Goal: Task Accomplishment & Management: Use online tool/utility

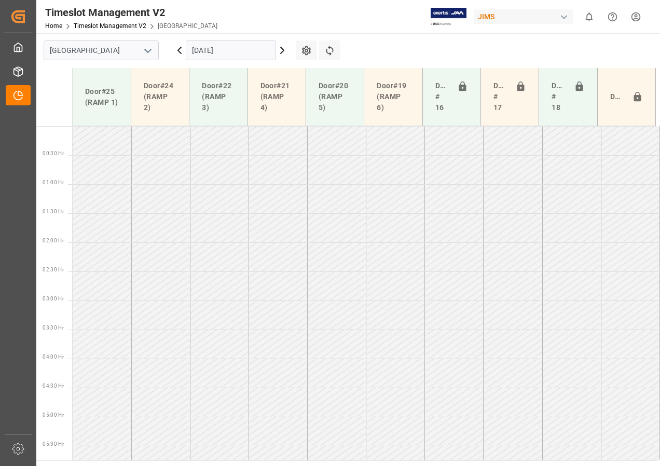
scroll to position [288, 0]
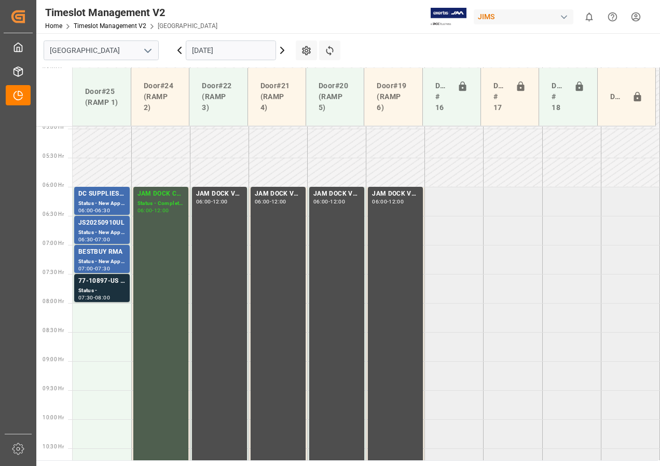
click at [199, 52] on input "[DATE]" at bounding box center [231, 50] width 90 height 20
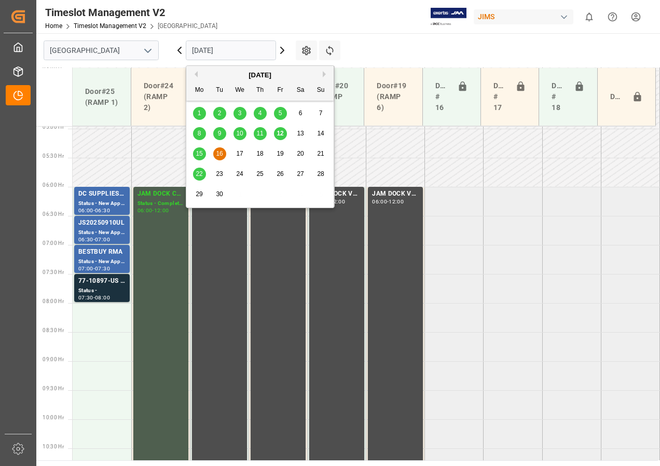
click at [221, 153] on span "16" at bounding box center [219, 153] width 7 height 7
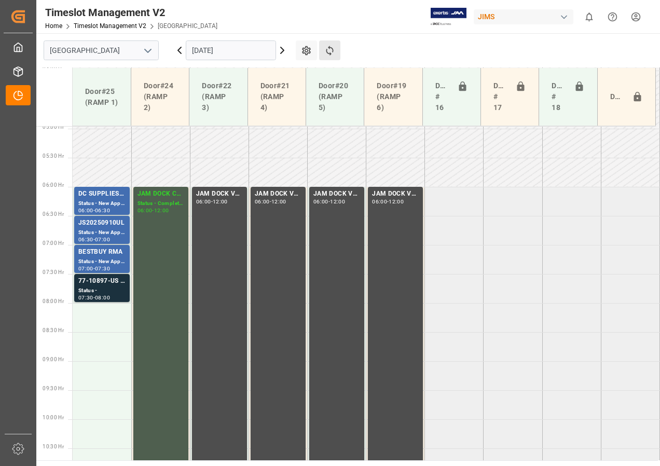
click at [333, 42] on button "Refresh Time Slots" at bounding box center [329, 50] width 21 height 20
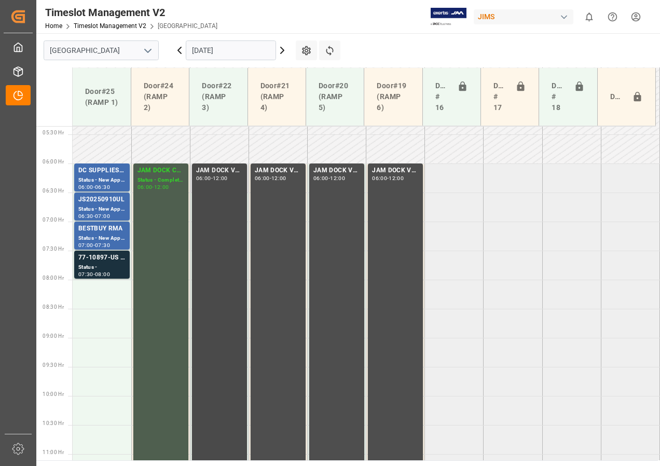
scroll to position [310, 0]
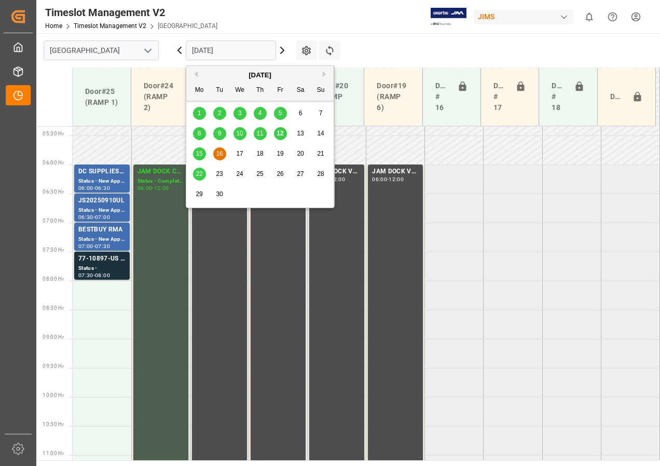
click at [208, 49] on input "[DATE]" at bounding box center [231, 50] width 90 height 20
click at [202, 154] on span "15" at bounding box center [199, 153] width 7 height 7
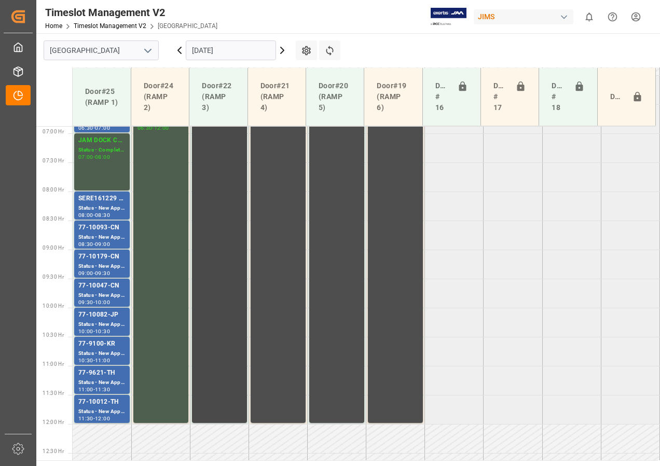
scroll to position [362, 0]
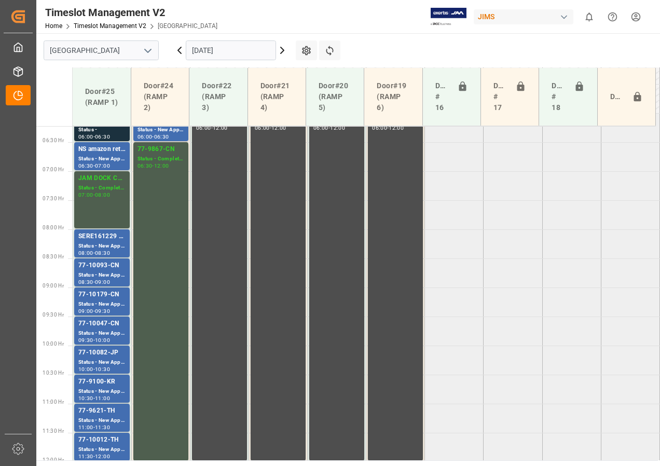
click at [232, 51] on input "[DATE]" at bounding box center [231, 50] width 90 height 20
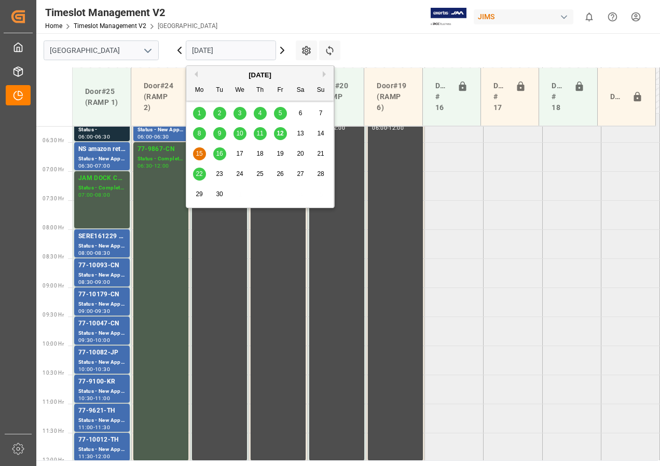
click at [221, 152] on span "16" at bounding box center [219, 153] width 7 height 7
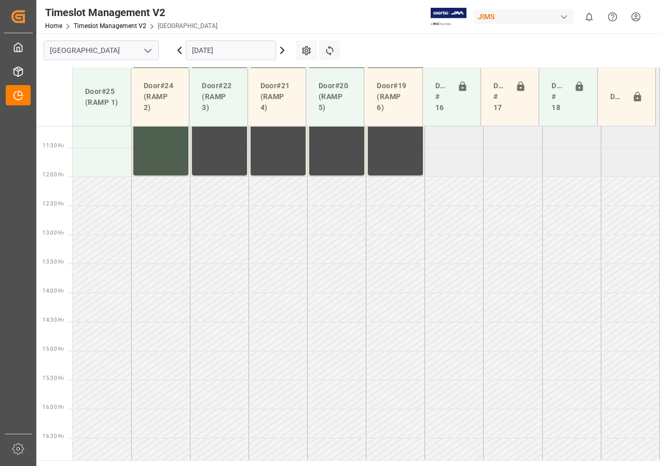
scroll to position [829, 0]
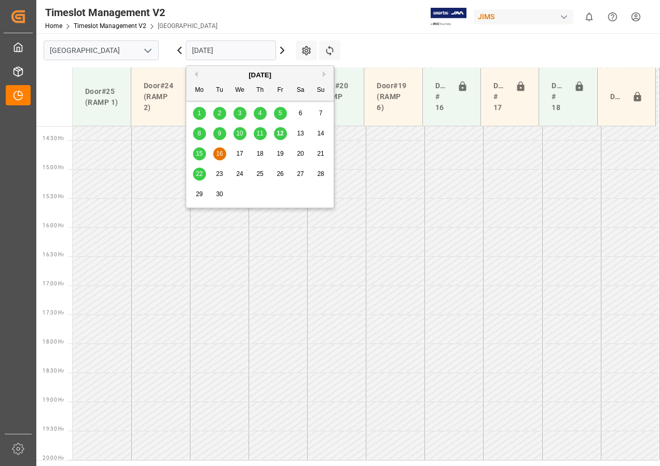
click at [211, 47] on input "[DATE]" at bounding box center [231, 50] width 90 height 20
click at [201, 154] on span "15" at bounding box center [199, 153] width 7 height 7
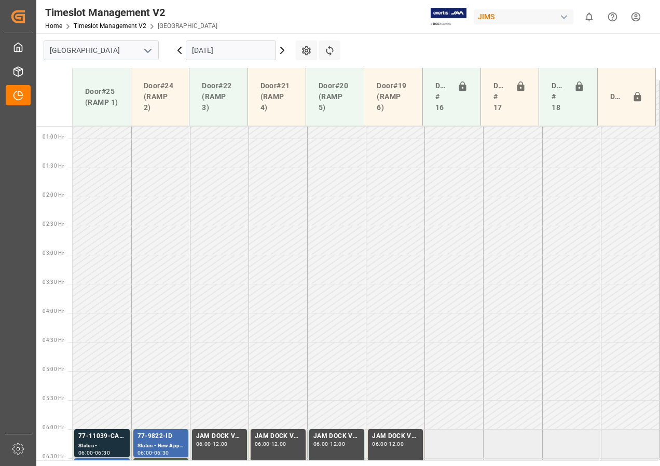
scroll to position [0, 0]
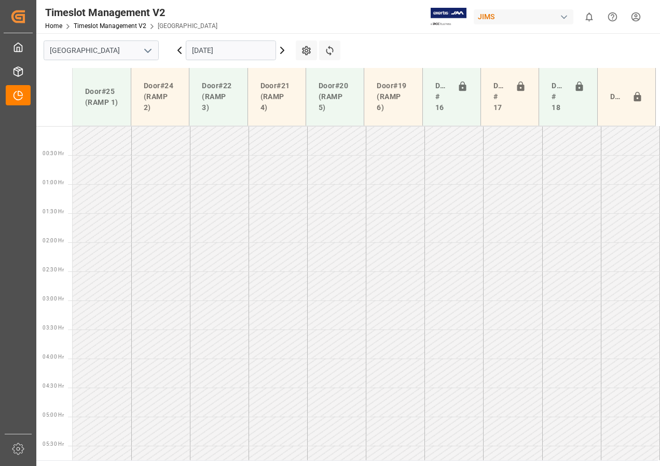
click at [144, 48] on icon "open menu" at bounding box center [148, 51] width 12 height 12
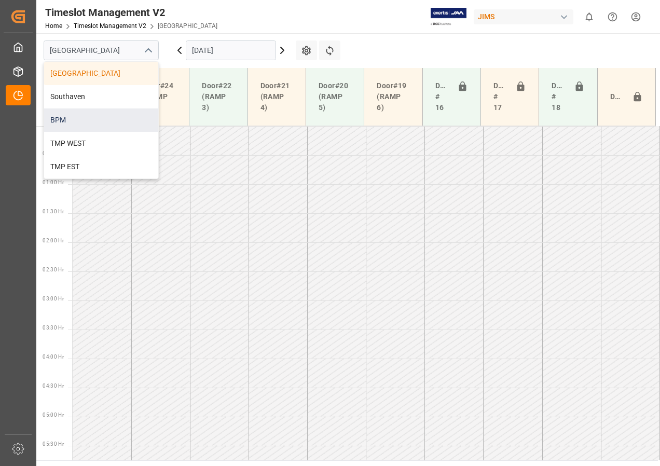
click at [58, 116] on div "BPM" at bounding box center [101, 119] width 114 height 23
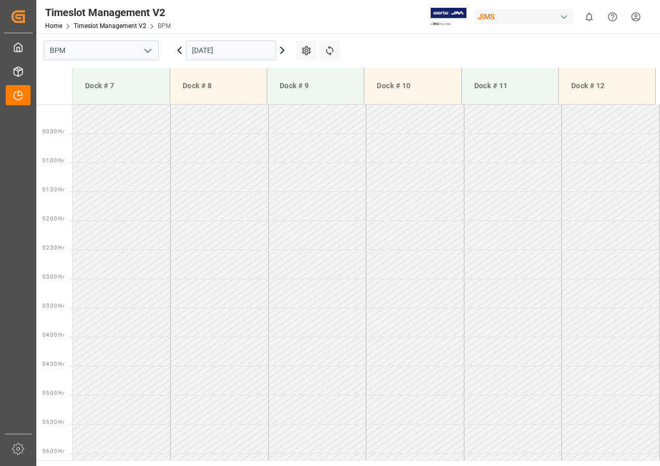
click at [213, 48] on input "[DATE]" at bounding box center [231, 50] width 90 height 20
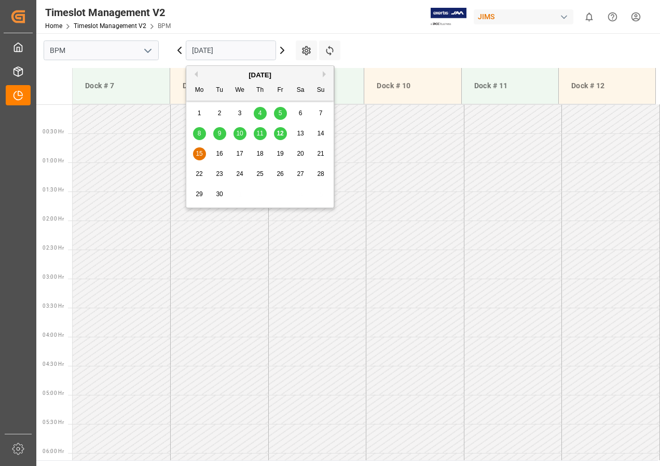
click at [198, 148] on div "15" at bounding box center [199, 154] width 13 height 12
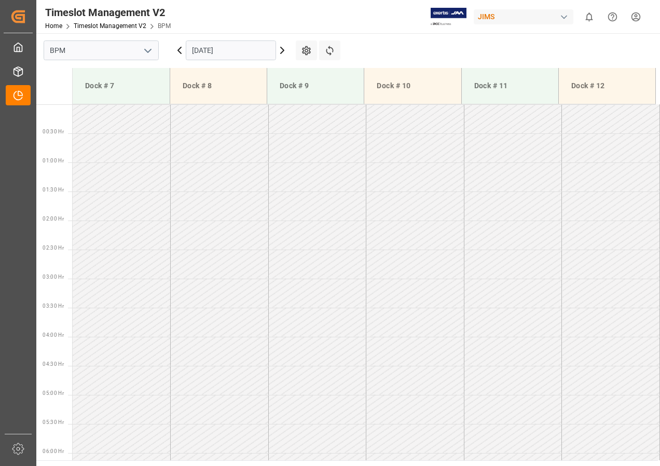
click at [217, 53] on input "[DATE]" at bounding box center [231, 50] width 90 height 20
click at [147, 48] on icon "open menu" at bounding box center [148, 51] width 12 height 12
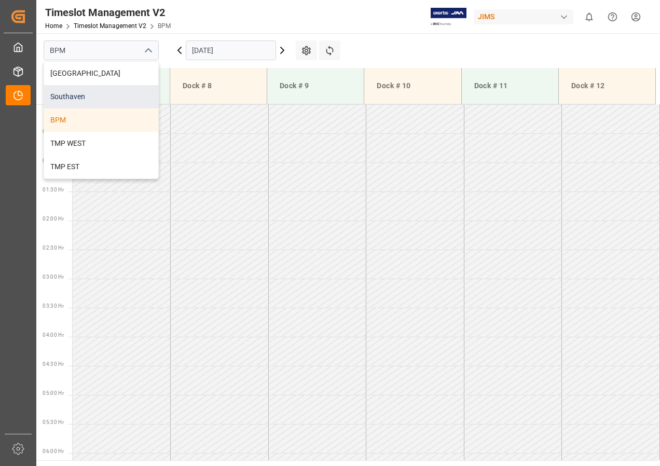
click at [64, 98] on div "Southaven" at bounding box center [101, 96] width 114 height 23
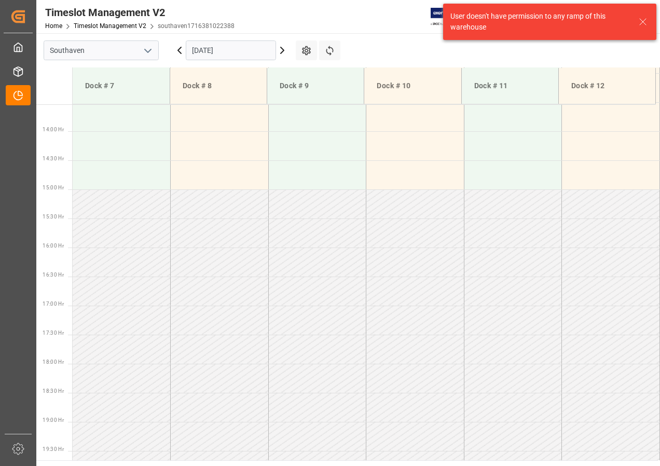
scroll to position [807, 0]
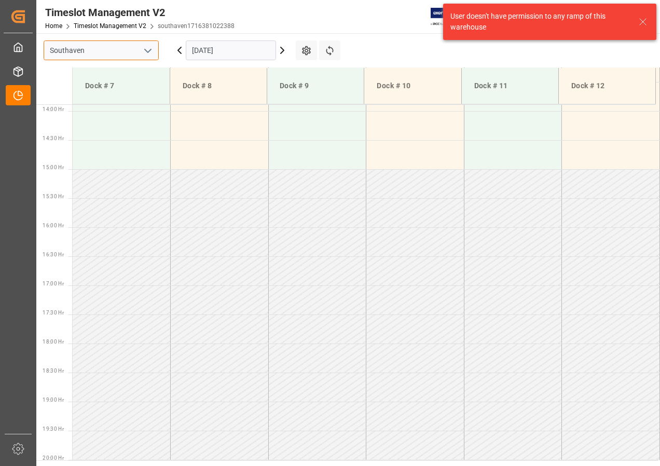
click at [95, 52] on input "Southaven" at bounding box center [101, 50] width 115 height 20
click at [148, 50] on icon "open menu" at bounding box center [148, 51] width 12 height 12
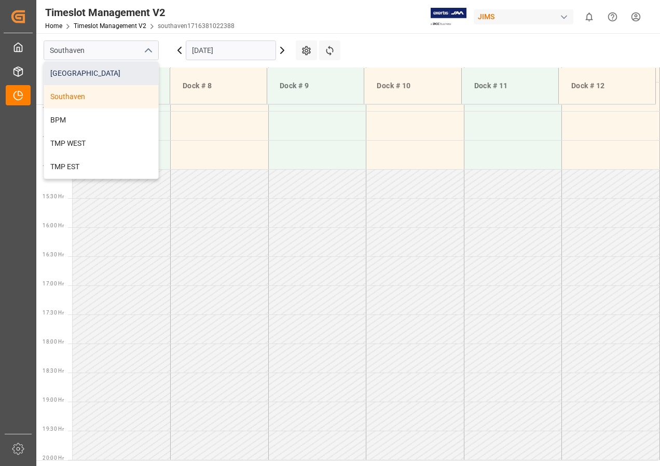
click at [69, 74] on div "[GEOGRAPHIC_DATA]" at bounding box center [101, 73] width 114 height 23
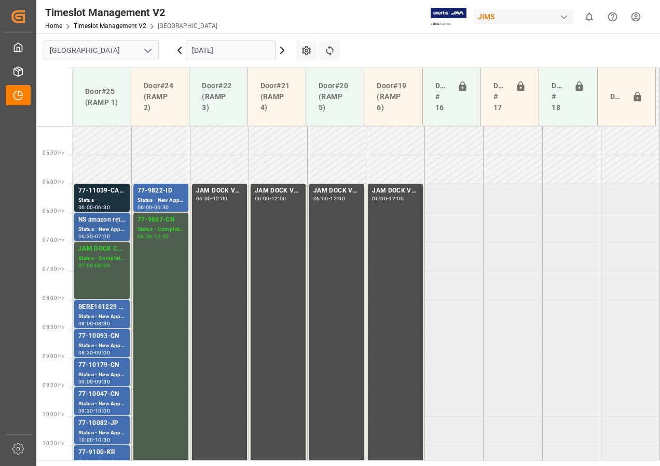
scroll to position [310, 0]
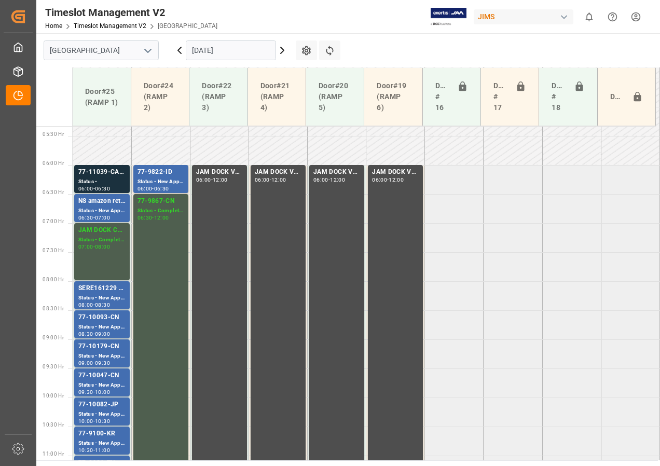
click at [211, 52] on input "[DATE]" at bounding box center [231, 50] width 90 height 20
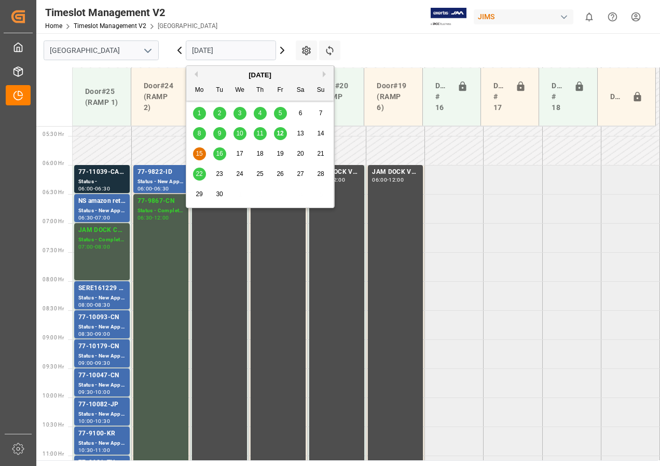
click at [219, 154] on span "16" at bounding box center [219, 153] width 7 height 7
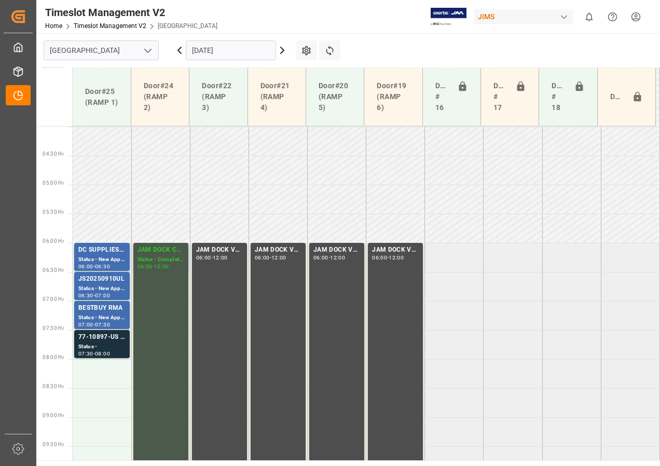
scroll to position [284, 0]
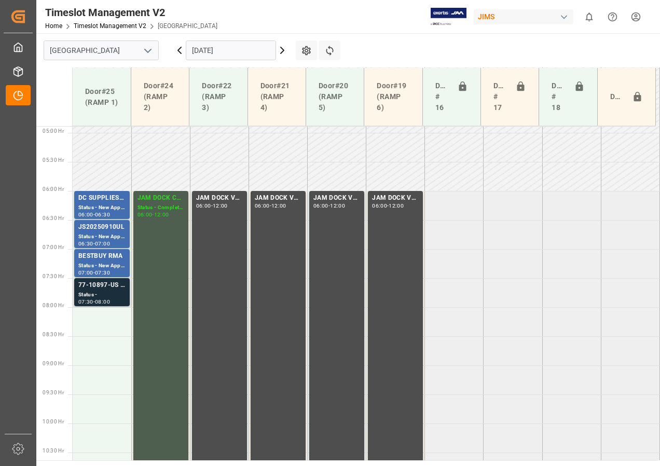
click at [109, 289] on div "77-10897-US SHIPM#/M" at bounding box center [101, 285] width 47 height 10
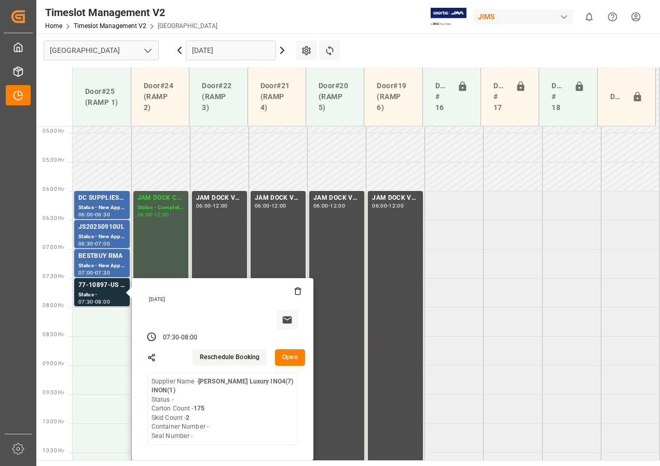
click at [206, 48] on input "[DATE]" at bounding box center [231, 50] width 90 height 20
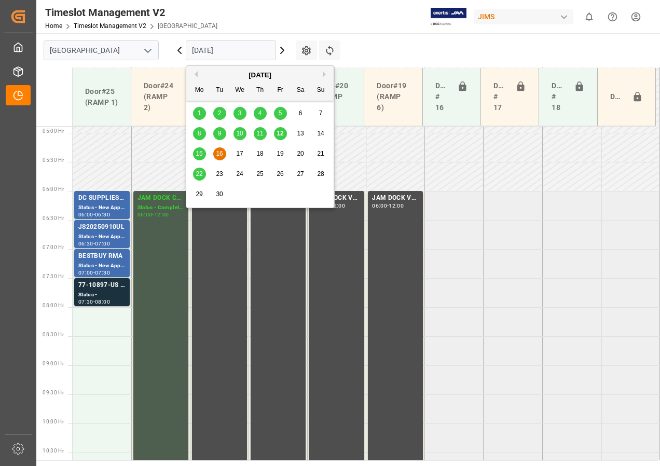
click at [197, 155] on span "15" at bounding box center [199, 153] width 7 height 7
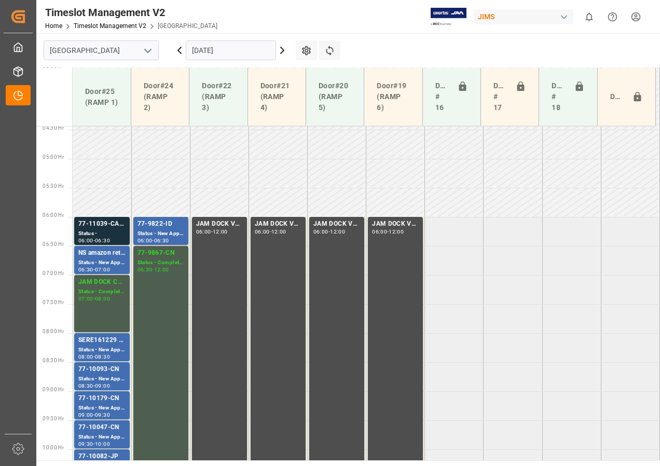
scroll to position [310, 0]
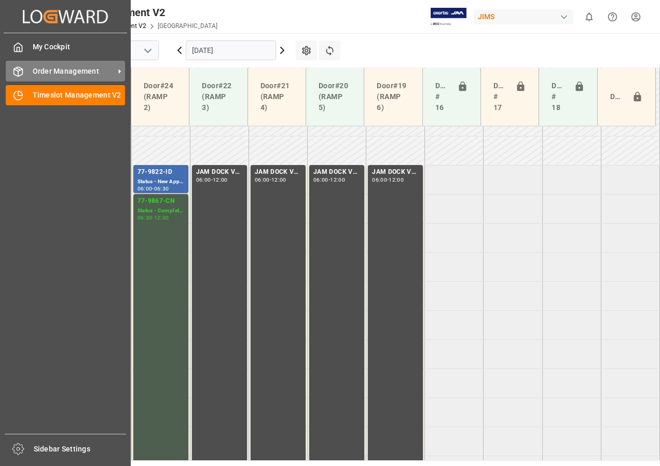
click at [60, 67] on span "Order Management" at bounding box center [74, 71] width 82 height 11
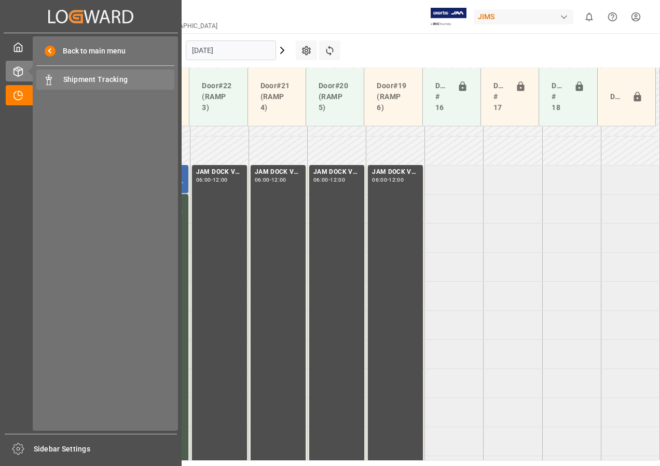
click at [79, 80] on span "Shipment Tracking" at bounding box center [119, 79] width 112 height 11
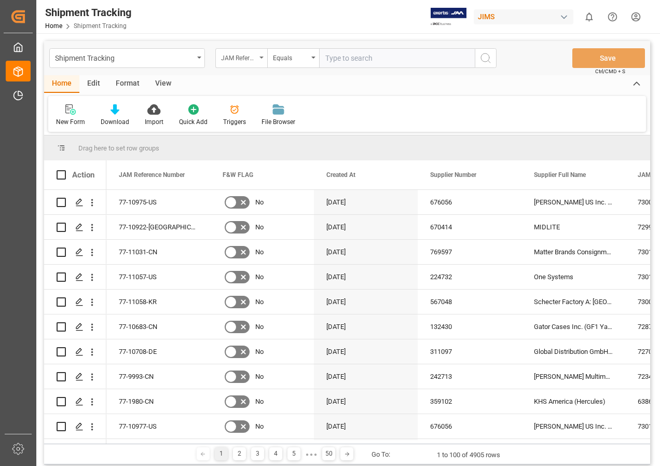
click at [261, 56] on div "JAM Reference Number" at bounding box center [241, 58] width 52 height 20
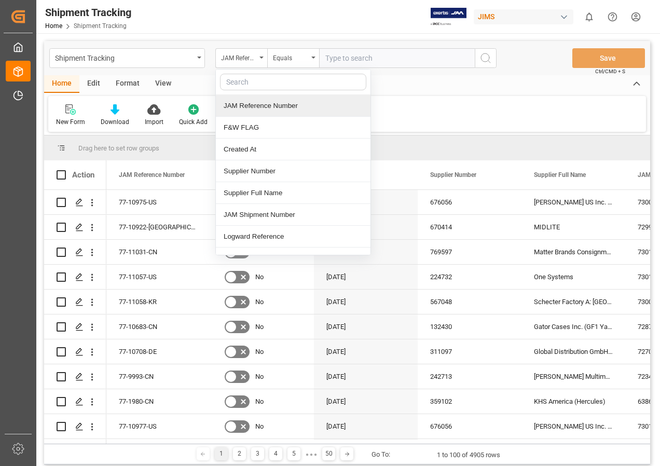
click at [246, 106] on div "JAM Reference Number" at bounding box center [293, 106] width 155 height 22
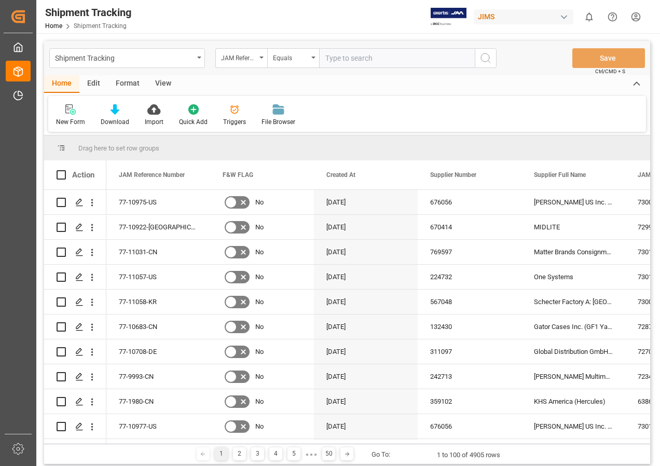
drag, startPoint x: 311, startPoint y: 56, endPoint x: 313, endPoint y: 69, distance: 12.6
click at [311, 56] on div "Equals" at bounding box center [293, 58] width 52 height 20
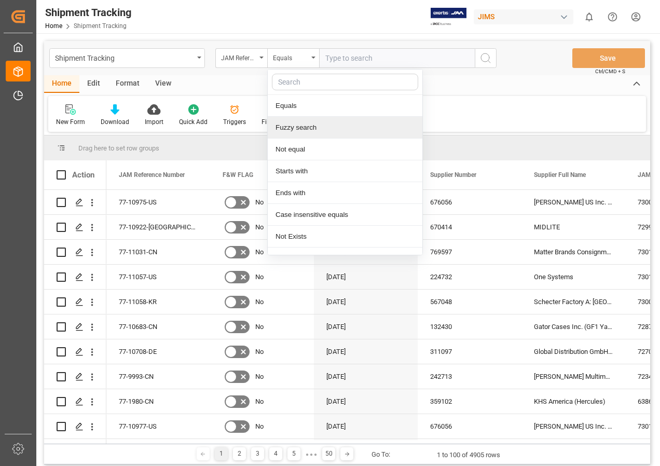
click at [297, 127] on div "Fuzzy search" at bounding box center [345, 128] width 155 height 22
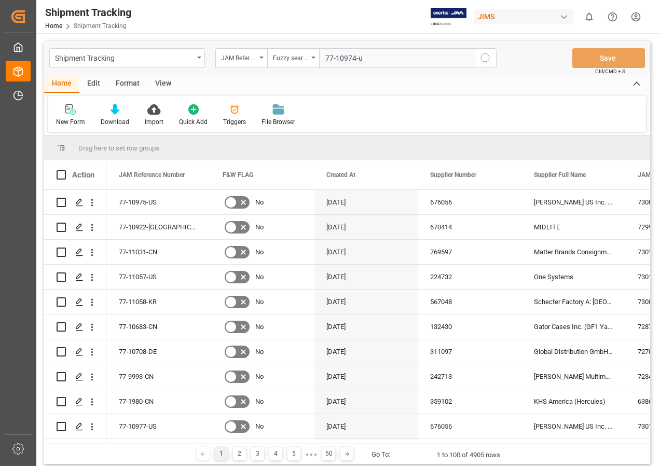
type input "77-10974-us"
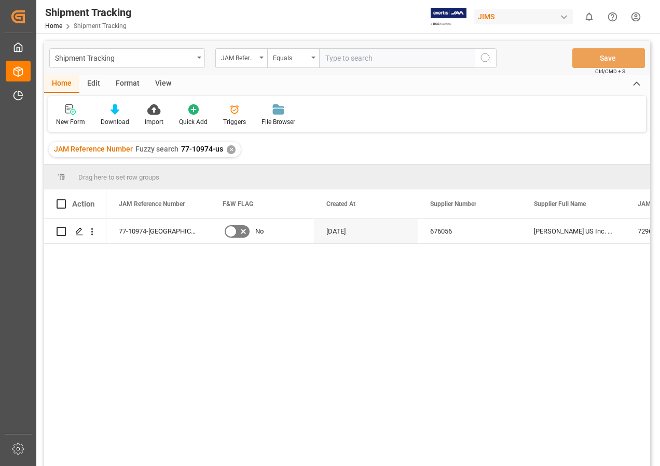
click at [160, 83] on div "View" at bounding box center [163, 84] width 32 height 18
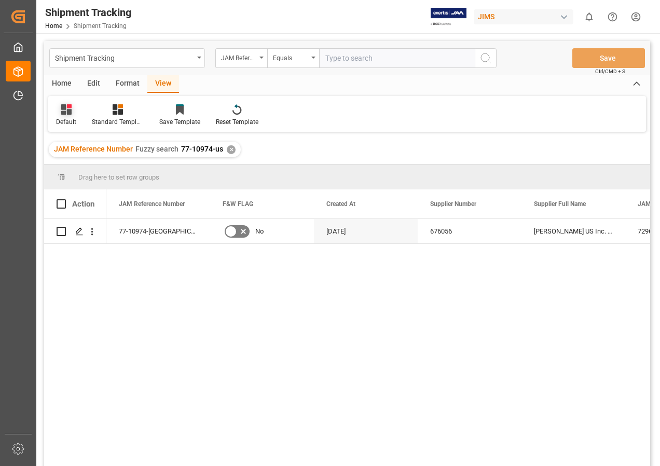
click at [65, 111] on icon at bounding box center [66, 109] width 10 height 10
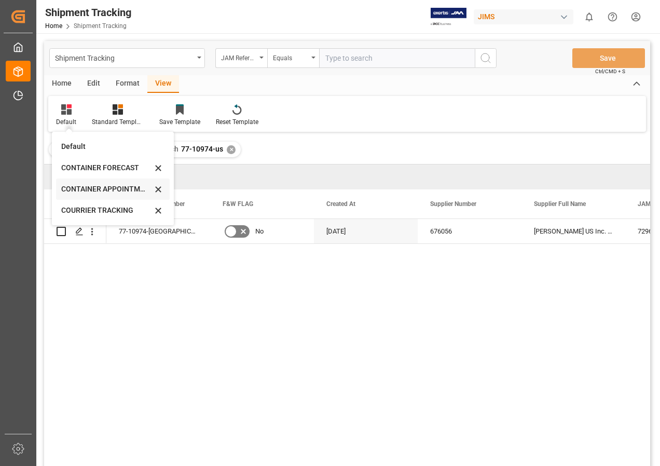
click at [99, 186] on div "CONTAINER APPOINTMENT" at bounding box center [106, 189] width 91 height 11
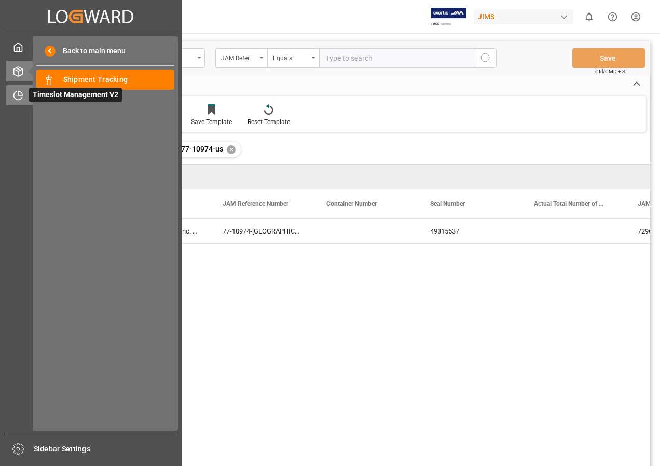
click at [48, 93] on span "Timeslot Management V2" at bounding box center [75, 95] width 93 height 15
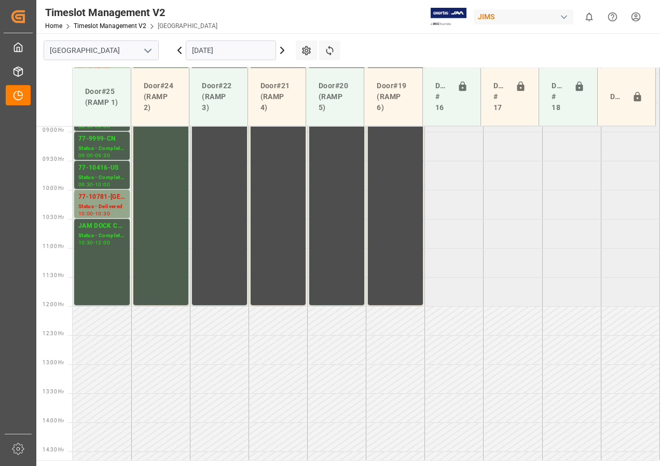
scroll to position [362, 0]
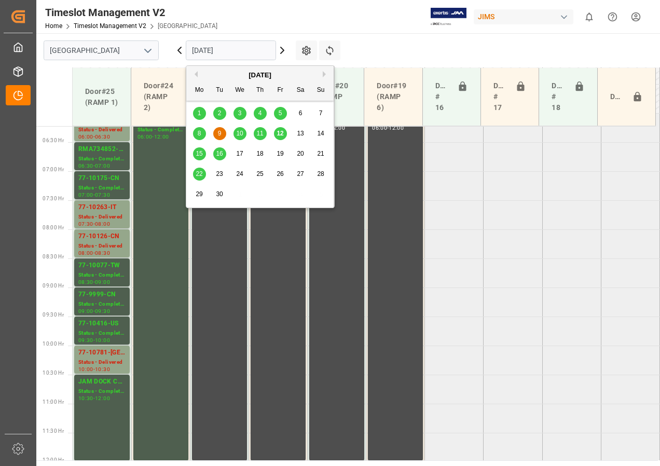
click at [202, 54] on input "[DATE]" at bounding box center [231, 50] width 90 height 20
click at [201, 154] on span "15" at bounding box center [199, 153] width 7 height 7
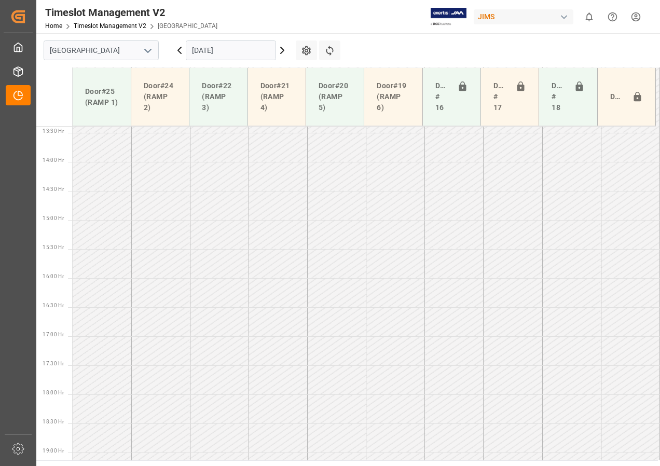
scroll to position [829, 0]
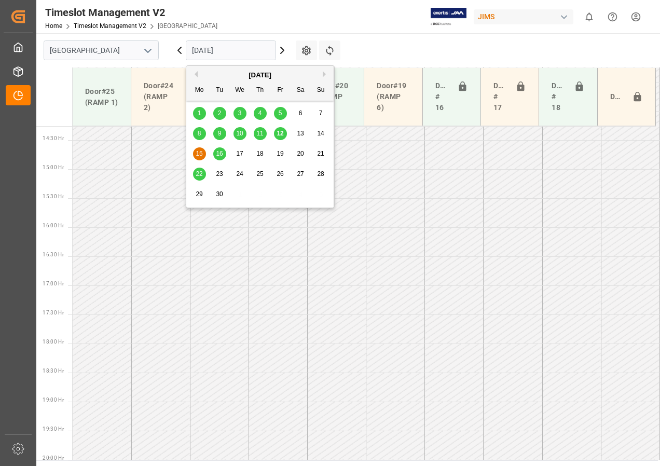
click at [210, 50] on input "[DATE]" at bounding box center [231, 50] width 90 height 20
click at [219, 154] on span "16" at bounding box center [219, 153] width 7 height 7
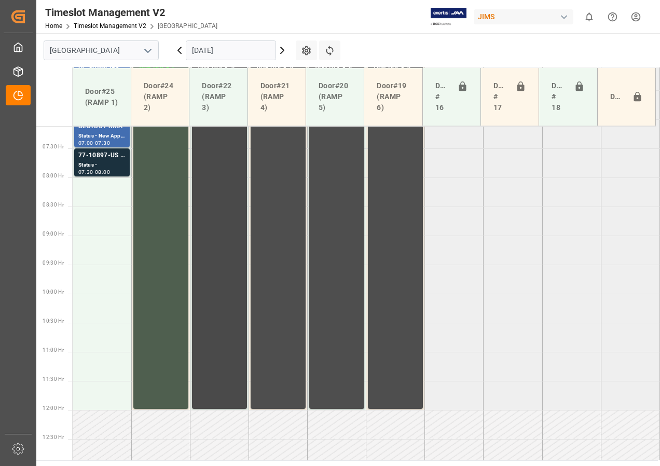
scroll to position [310, 0]
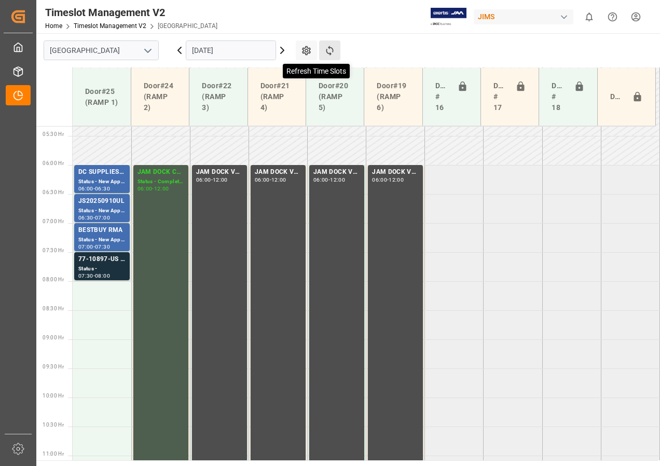
click at [332, 48] on icon at bounding box center [329, 51] width 7 height 10
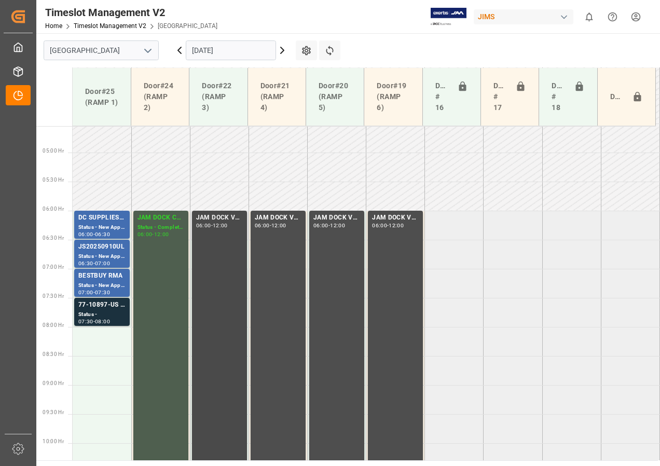
scroll to position [316, 0]
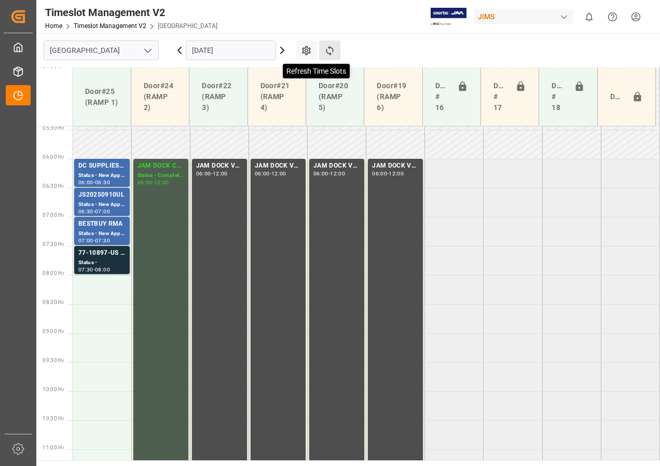
click at [330, 49] on icon at bounding box center [329, 51] width 7 height 10
click at [213, 47] on input "[DATE]" at bounding box center [231, 50] width 90 height 20
